Goal: Find specific page/section: Find specific page/section

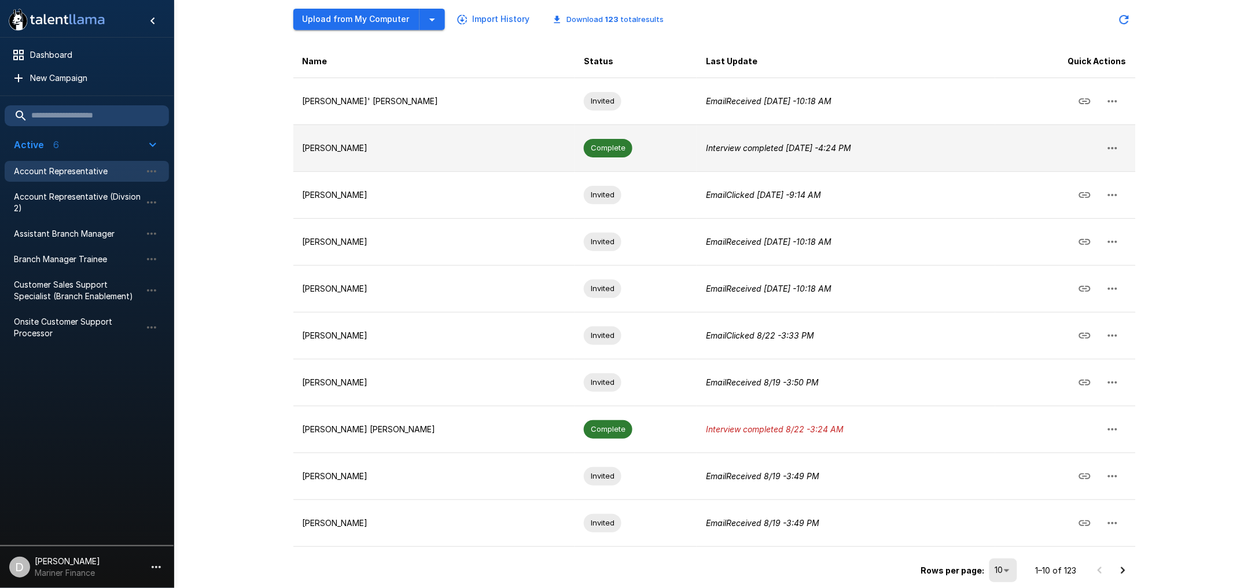
scroll to position [161, 0]
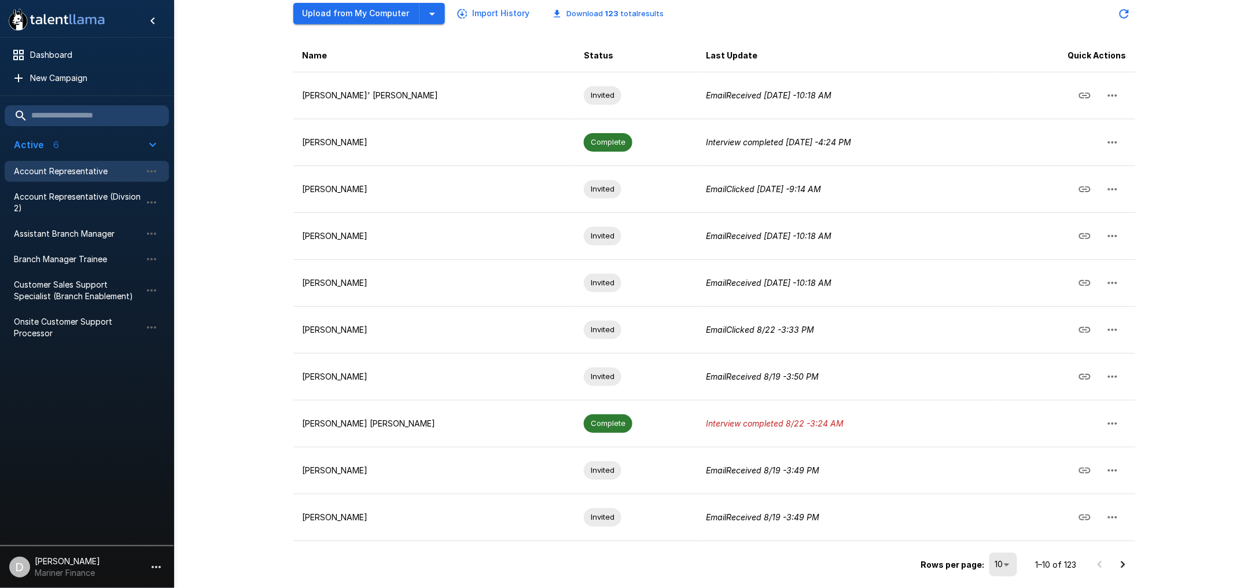
click at [1124, 567] on icon "Go to next page" at bounding box center [1123, 565] width 14 height 14
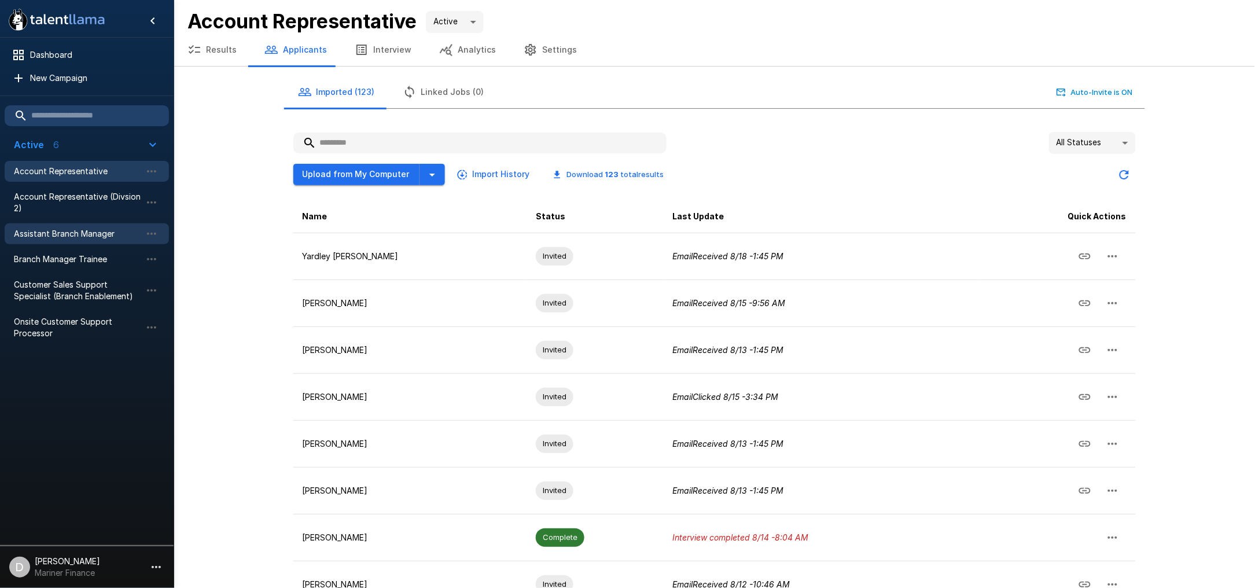
click at [62, 236] on span "Assistant Branch Manager" at bounding box center [77, 234] width 127 height 12
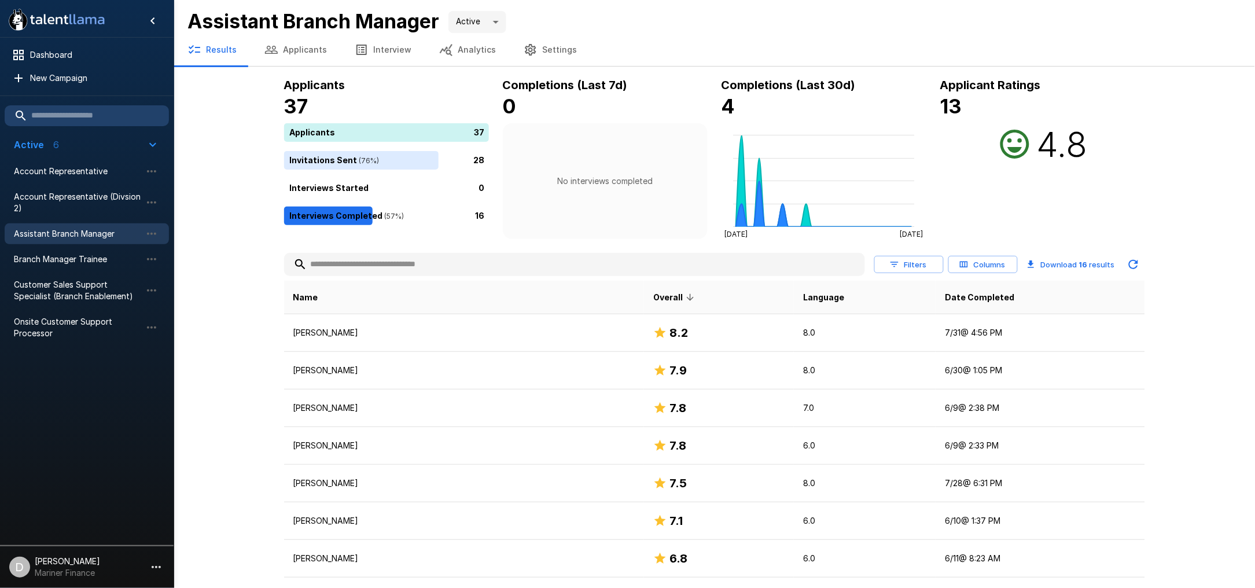
click at [319, 54] on button "Applicants" at bounding box center [296, 50] width 90 height 32
